Goal: Purchase product/service

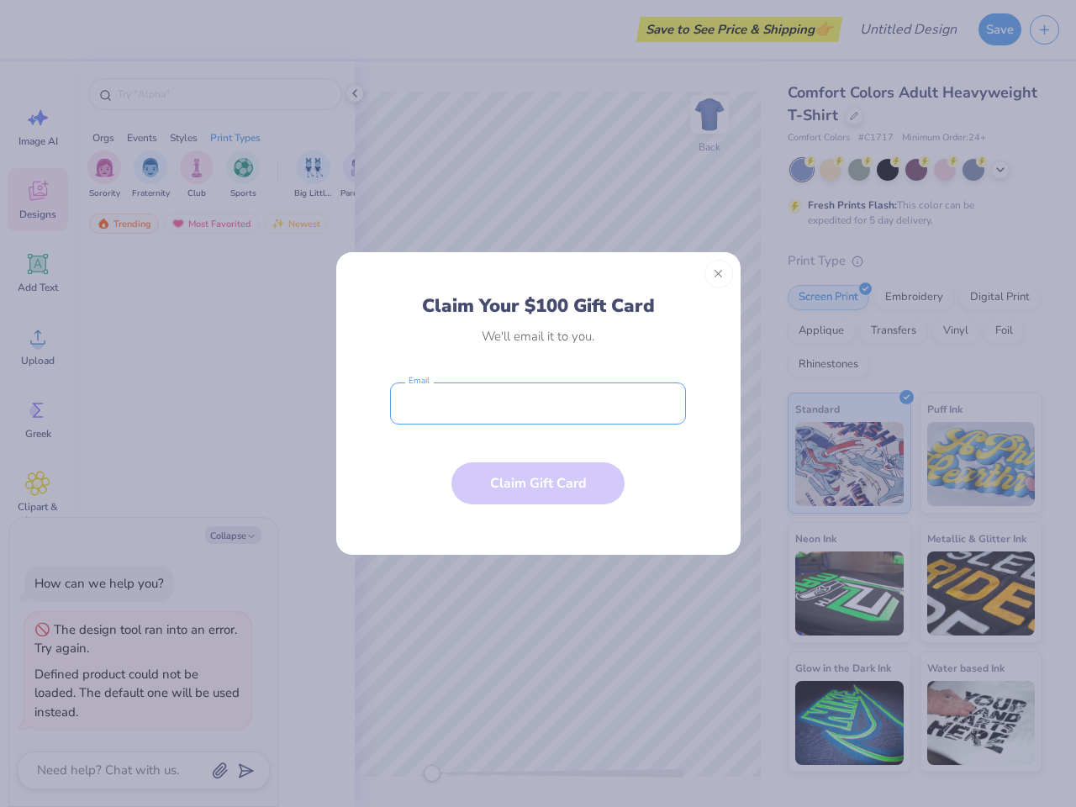
type textarea "x"
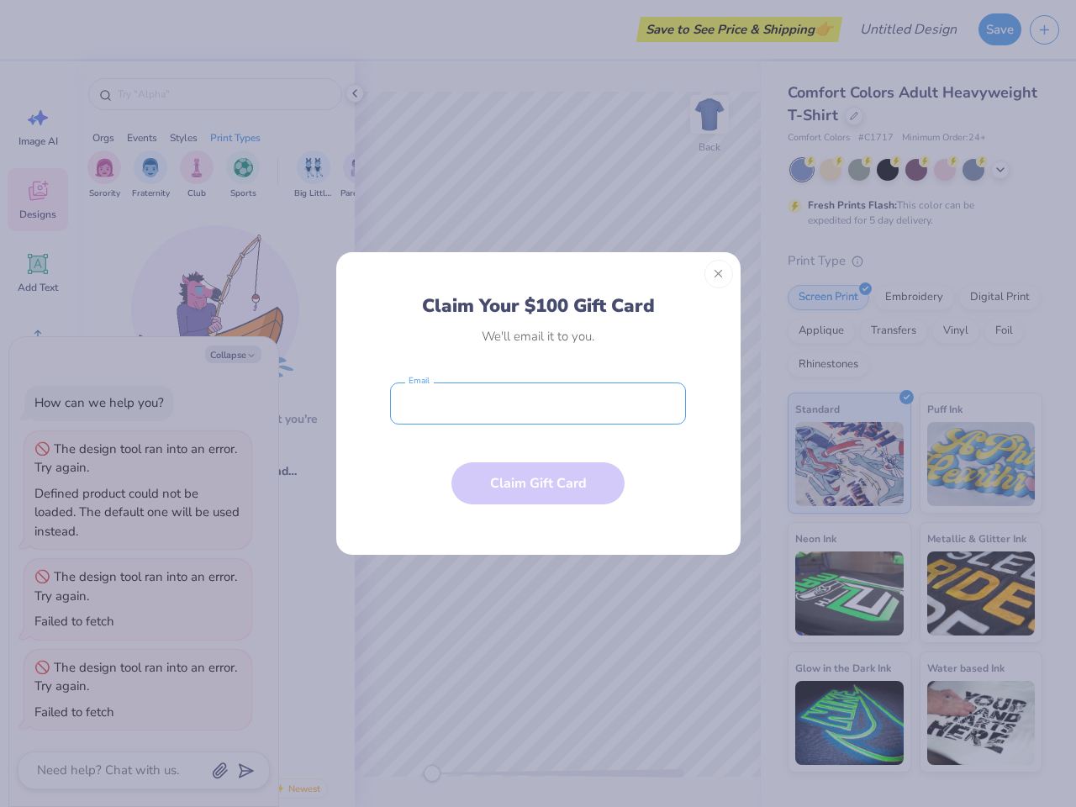
click at [538, 403] on input "email" at bounding box center [538, 403] width 296 height 42
click at [718, 274] on button "Close" at bounding box center [718, 274] width 29 height 29
